Goal: Task Accomplishment & Management: Use online tool/utility

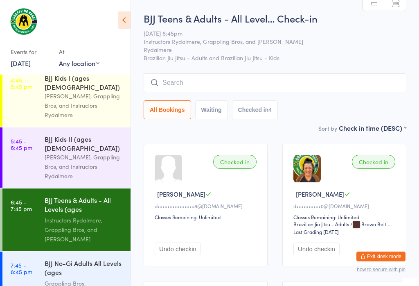
click at [238, 79] on input "search" at bounding box center [275, 82] width 263 height 19
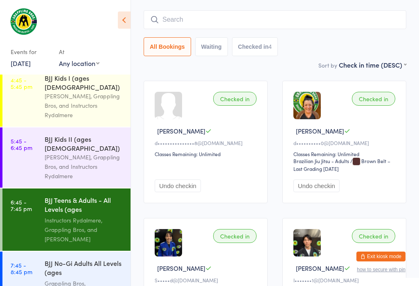
scroll to position [74, 0]
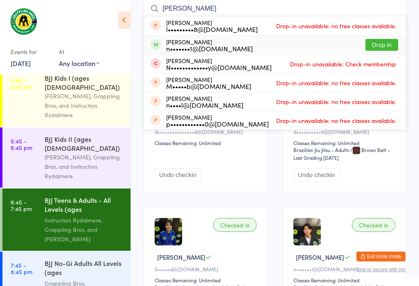
type input "[PERSON_NAME]"
click at [381, 40] on button "Drop in" at bounding box center [382, 45] width 33 height 12
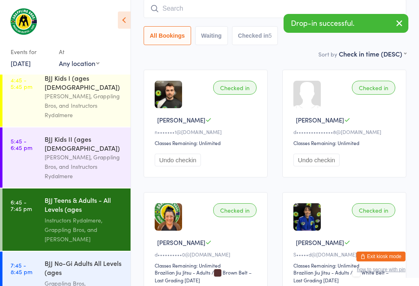
click at [83, 262] on div "BJJ No-Gi Adults All Levels (ages [DEMOGRAPHIC_DATA]+)" at bounding box center [84, 268] width 79 height 20
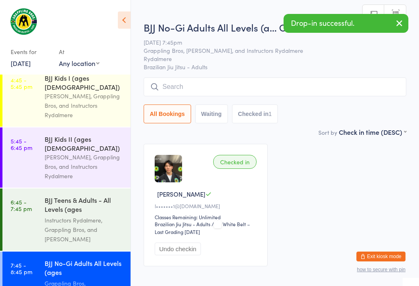
click at [261, 85] on input "search" at bounding box center [275, 86] width 263 height 19
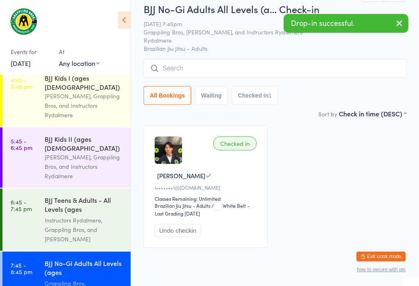
scroll to position [78, 0]
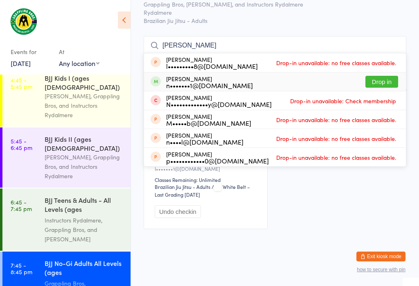
type input "[PERSON_NAME]"
click at [381, 76] on button "Drop in" at bounding box center [382, 82] width 33 height 12
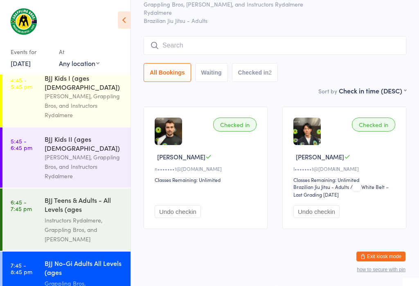
scroll to position [145, 0]
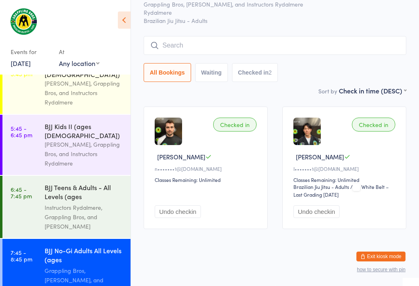
click at [220, 45] on input "search" at bounding box center [275, 45] width 263 height 19
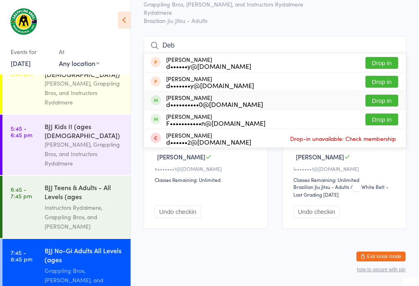
type input "Deb"
click at [397, 95] on button "Drop in" at bounding box center [382, 101] width 33 height 12
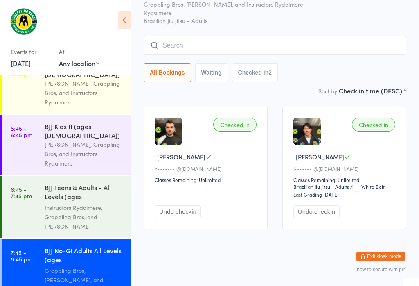
scroll to position [44, 0]
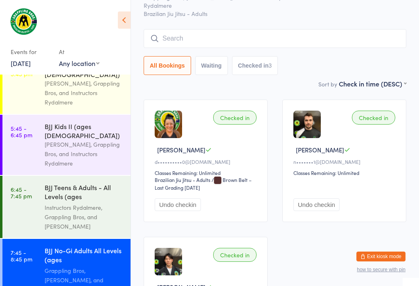
click at [167, 31] on input "search" at bounding box center [275, 38] width 263 height 19
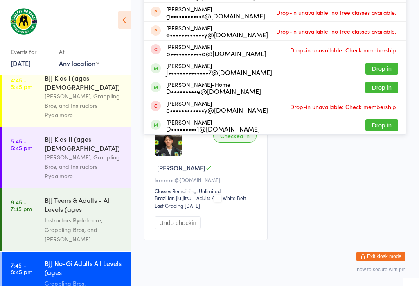
scroll to position [175, 0]
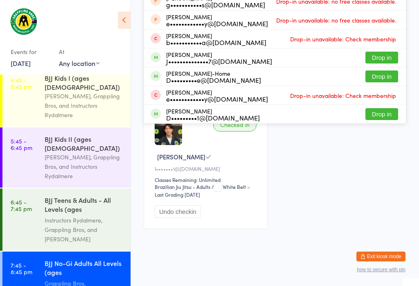
type input "[PERSON_NAME]"
click at [385, 80] on button "Drop in" at bounding box center [382, 76] width 33 height 12
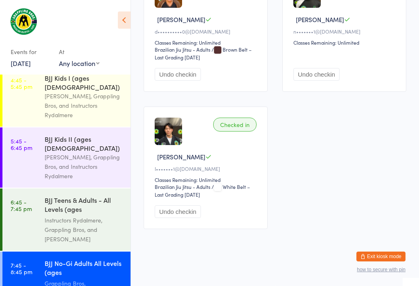
scroll to position [172, 0]
